Goal: Task Accomplishment & Management: Manage account settings

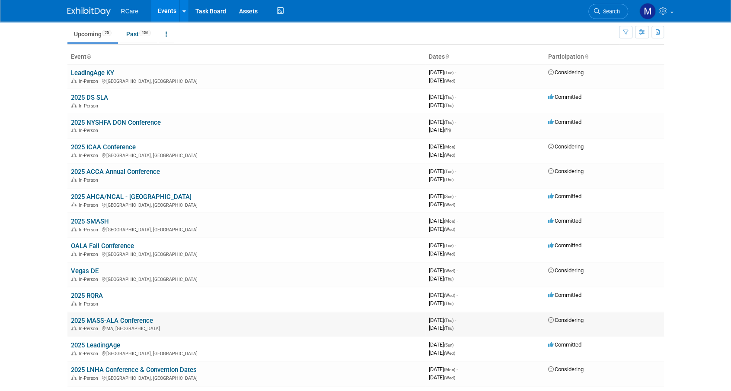
scroll to position [86, 0]
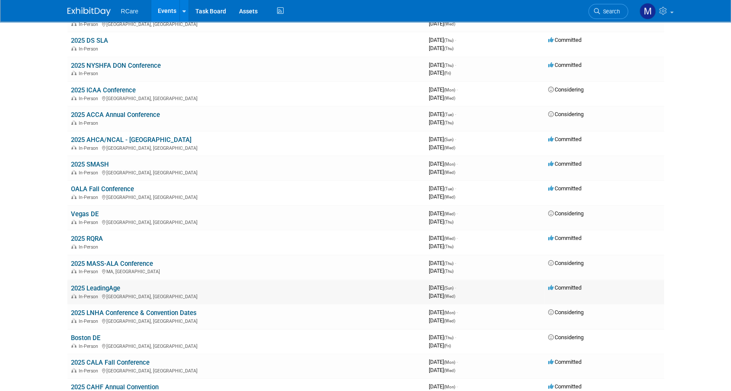
click at [111, 292] on link "2025 LeadingAge" at bounding box center [95, 289] width 49 height 8
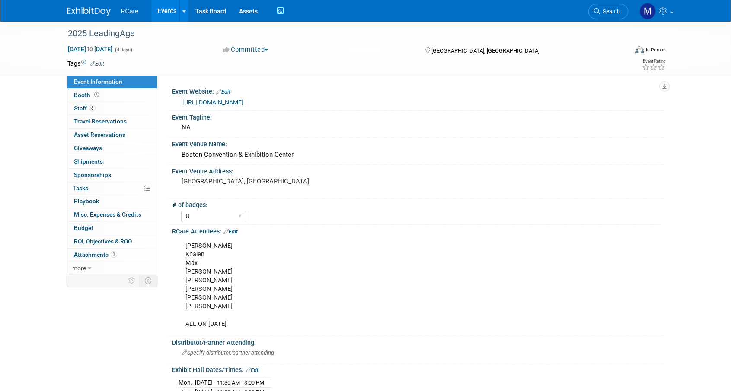
select select "8"
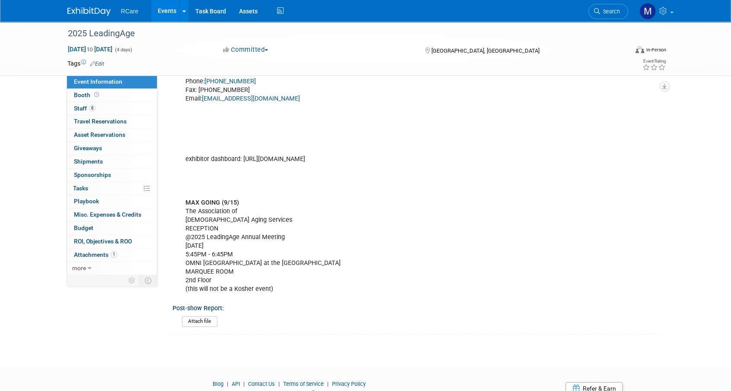
scroll to position [605, 0]
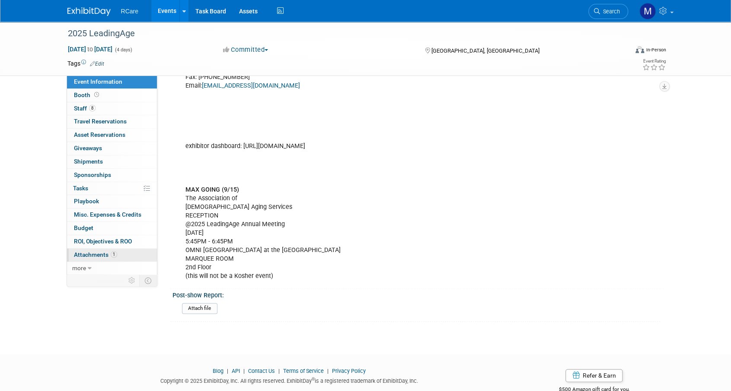
click at [95, 252] on span "Attachments 1" at bounding box center [95, 254] width 43 height 7
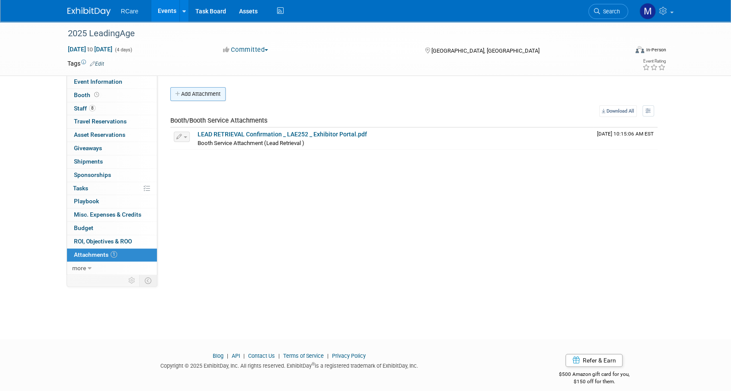
click at [207, 95] on button "Add Attachment" at bounding box center [197, 94] width 55 height 14
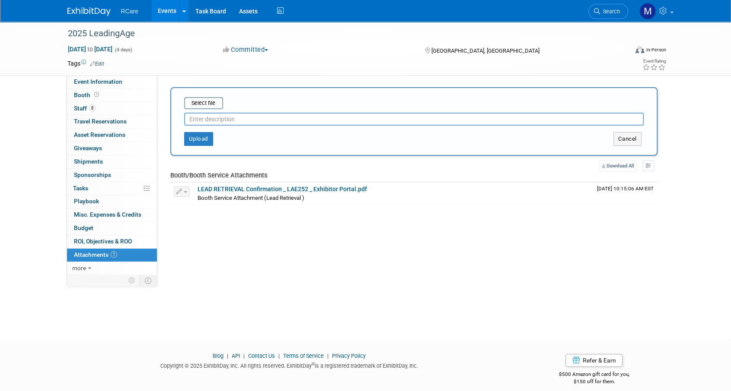
click at [220, 122] on input "text" at bounding box center [413, 119] width 459 height 13
type input "Sessions Schedule"
click at [212, 107] on input "file" at bounding box center [170, 103] width 103 height 10
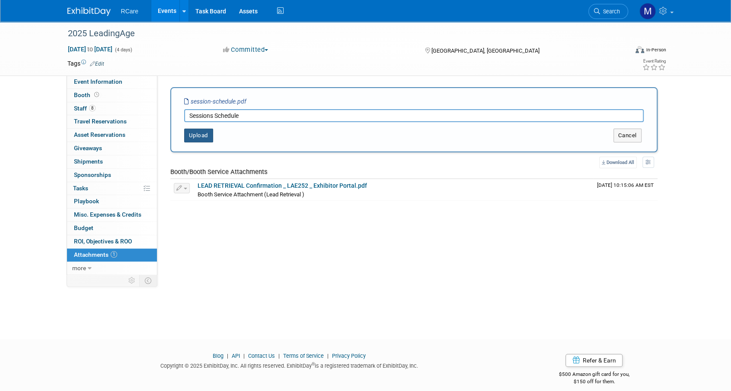
click at [208, 132] on button "Upload" at bounding box center [198, 136] width 29 height 14
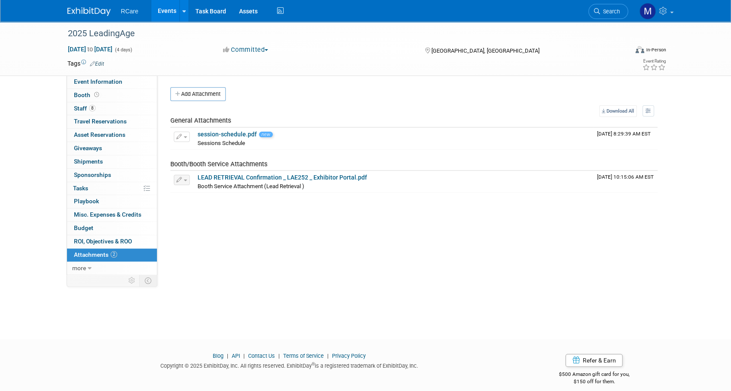
click at [640, 267] on div "Event Website: Edit https://annualmeeting.leadingage.org/ Event Tagline: NA Eve…" at bounding box center [410, 175] width 506 height 198
